Goal: Task Accomplishment & Management: Manage account settings

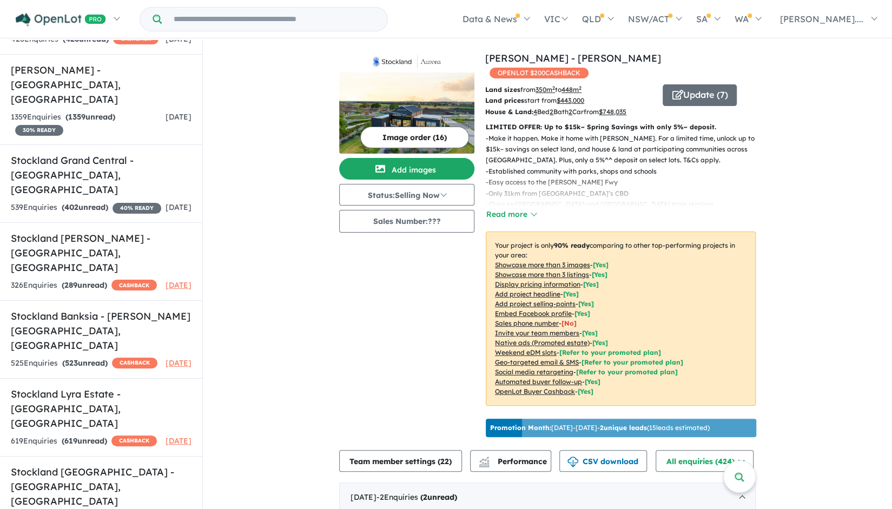
scroll to position [649, 0]
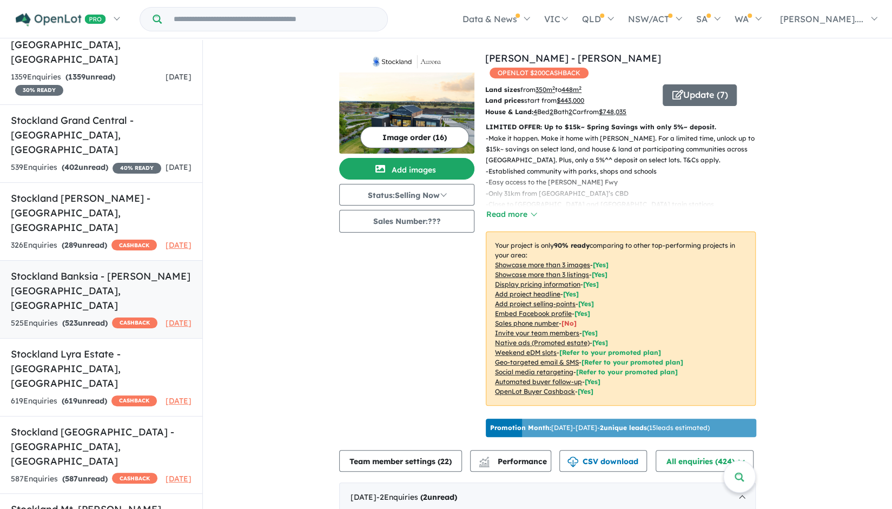
click at [104, 269] on h5 "Stockland Banksia - [PERSON_NAME][GEOGRAPHIC_DATA] , [GEOGRAPHIC_DATA]" at bounding box center [101, 291] width 181 height 44
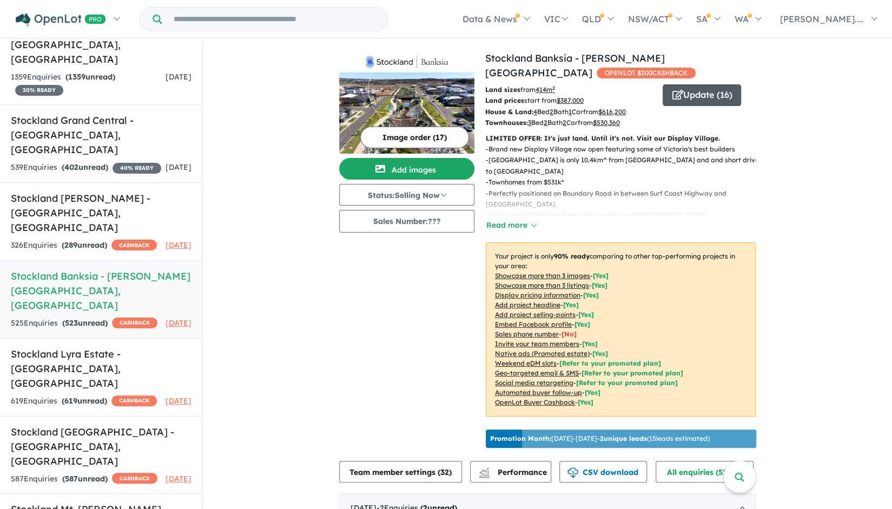
click at [712, 99] on button "Update ( 16 )" at bounding box center [701, 95] width 78 height 22
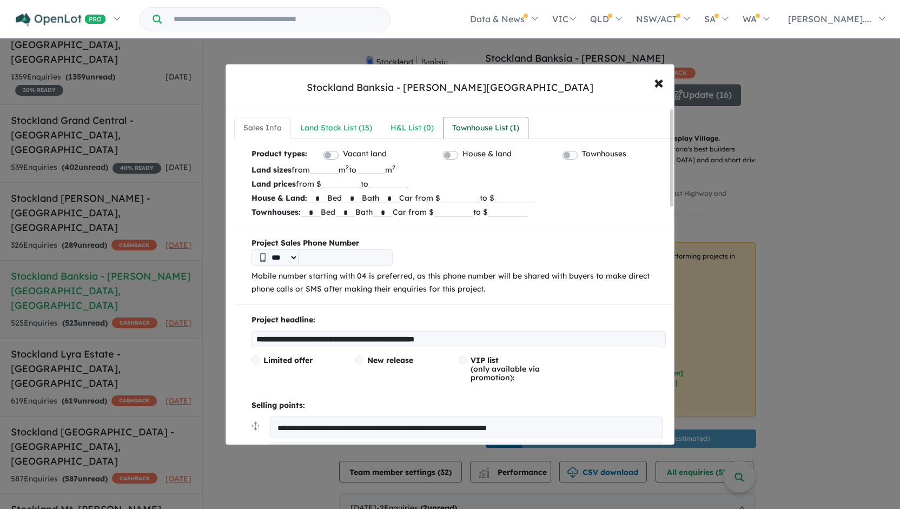
click at [477, 124] on div "Townhouse List ( 1 )" at bounding box center [485, 128] width 67 height 13
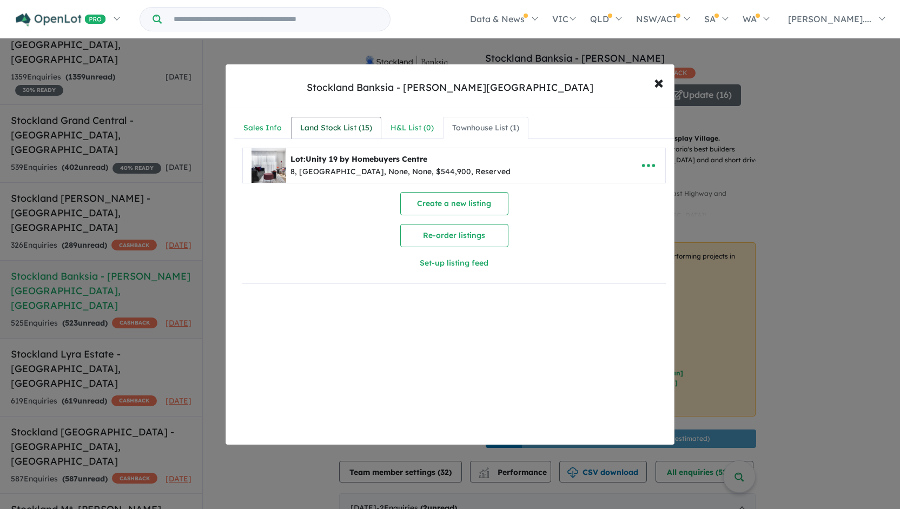
click at [350, 124] on div "Land Stock List ( 15 )" at bounding box center [336, 128] width 72 height 13
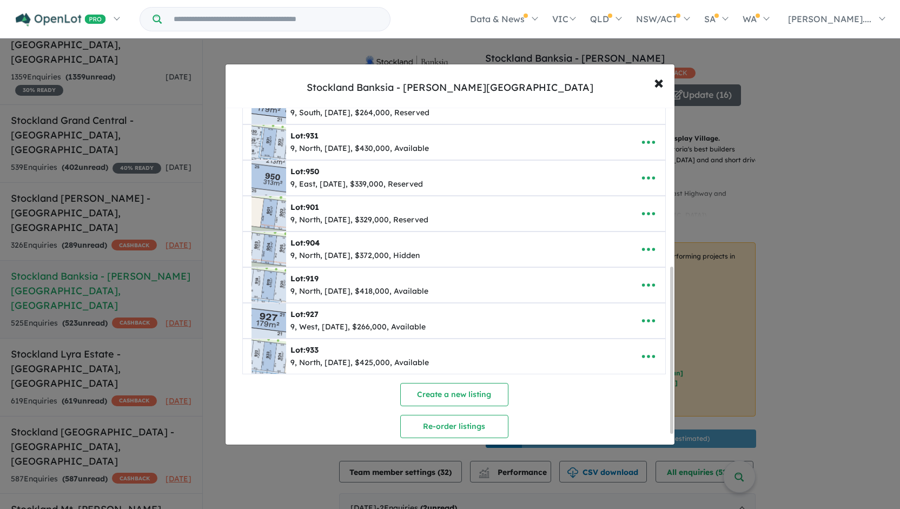
scroll to position [324, 0]
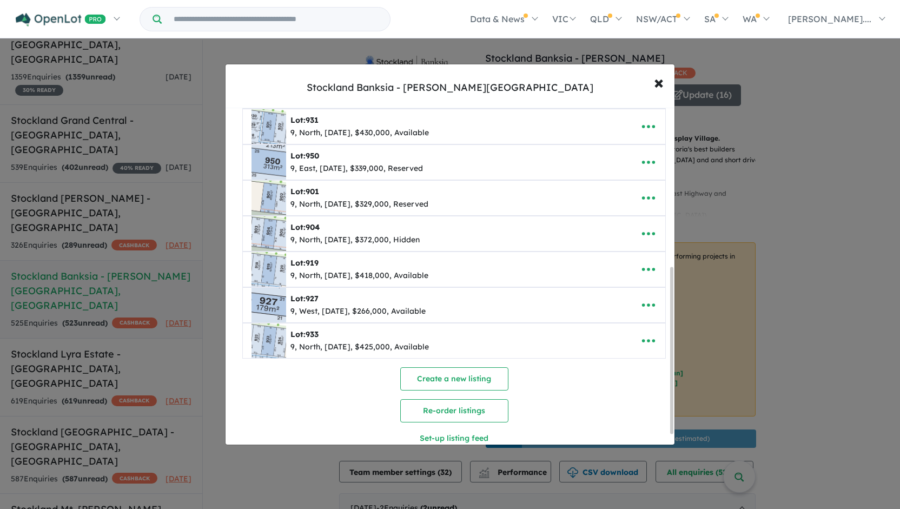
click at [420, 234] on div "9, North, [DATE], $372,000, Hidden" at bounding box center [354, 240] width 129 height 13
click at [645, 226] on icon "button" at bounding box center [648, 234] width 16 height 16
click at [624, 274] on link "Remove" at bounding box center [625, 285] width 80 height 25
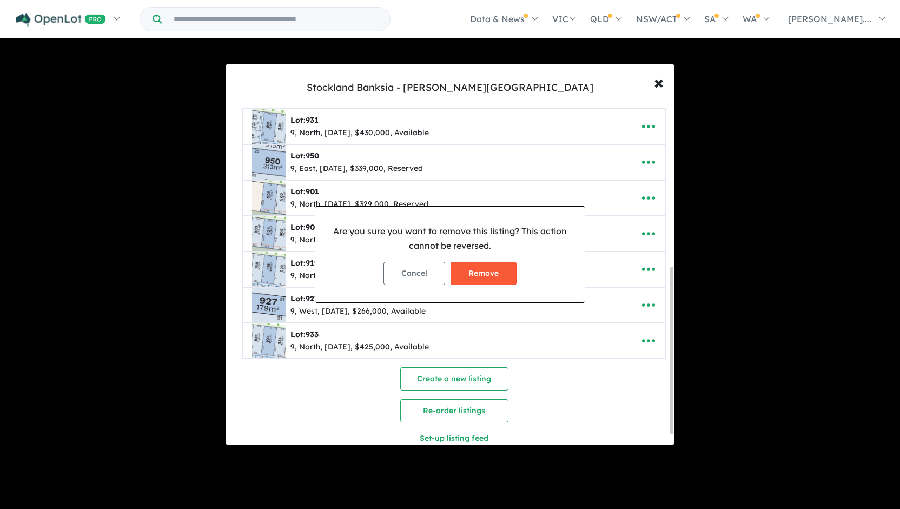
click at [492, 273] on button "Remove" at bounding box center [483, 273] width 66 height 23
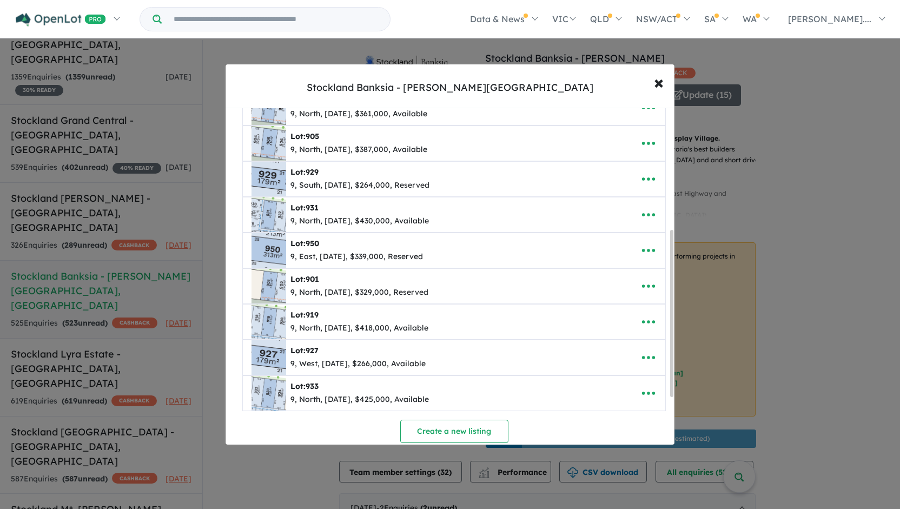
scroll to position [270, 0]
click at [653, 82] on button "× Close" at bounding box center [658, 82] width 31 height 29
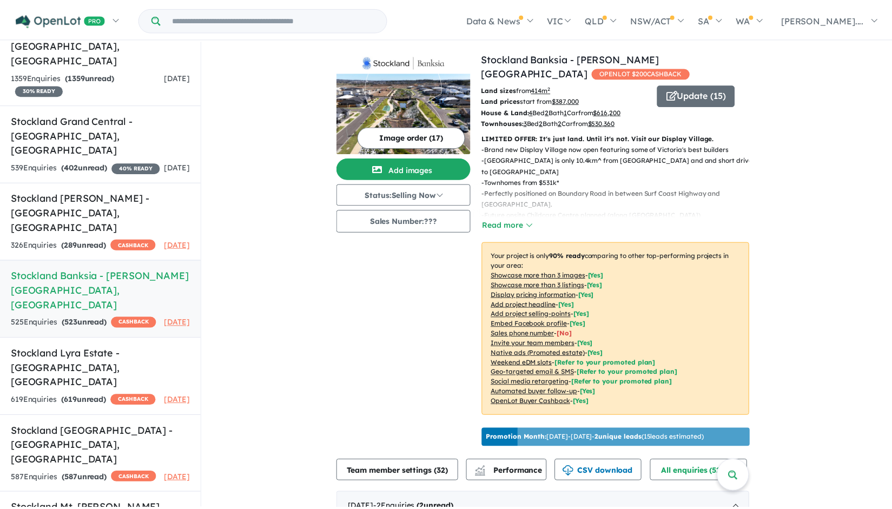
scroll to position [0, 0]
